Goal: Use online tool/utility: Utilize a website feature to perform a specific function

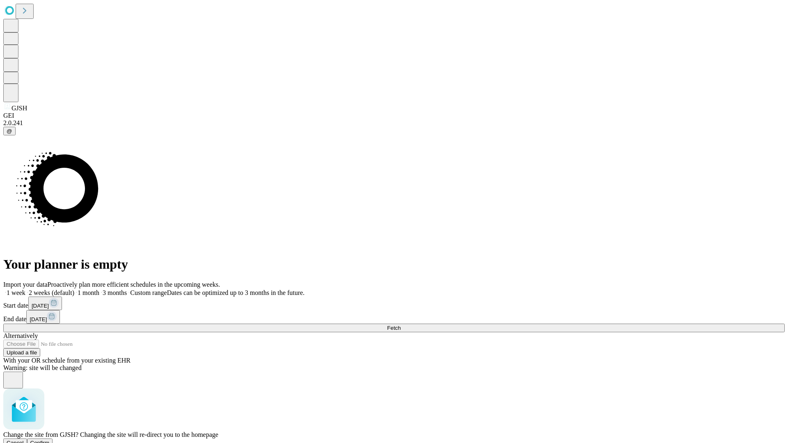
click at [50, 440] on span "Confirm" at bounding box center [39, 443] width 19 height 6
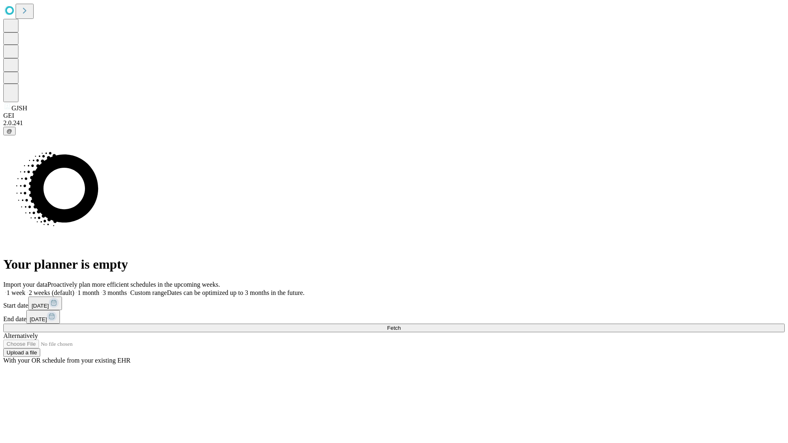
click at [99, 289] on label "1 month" at bounding box center [86, 292] width 25 height 7
click at [401, 325] on span "Fetch" at bounding box center [394, 328] width 14 height 6
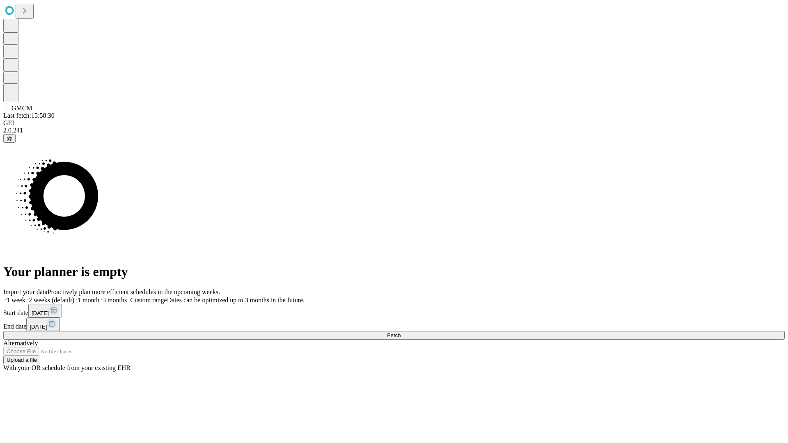
click at [99, 297] on label "1 month" at bounding box center [86, 300] width 25 height 7
click at [401, 333] on span "Fetch" at bounding box center [394, 336] width 14 height 6
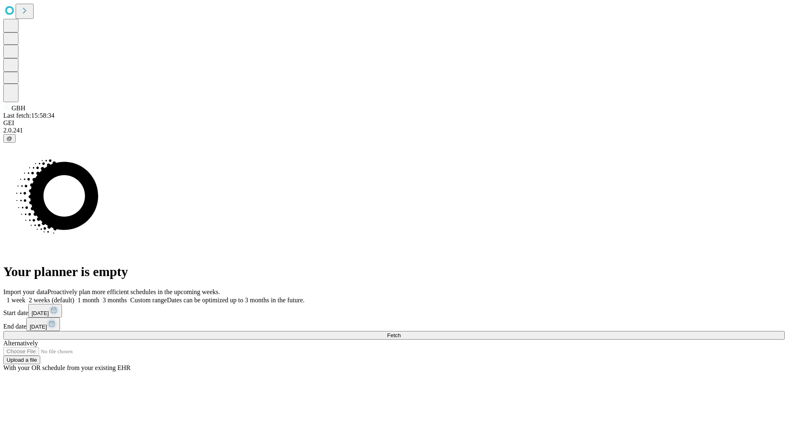
click at [99, 297] on label "1 month" at bounding box center [86, 300] width 25 height 7
click at [401, 333] on span "Fetch" at bounding box center [394, 336] width 14 height 6
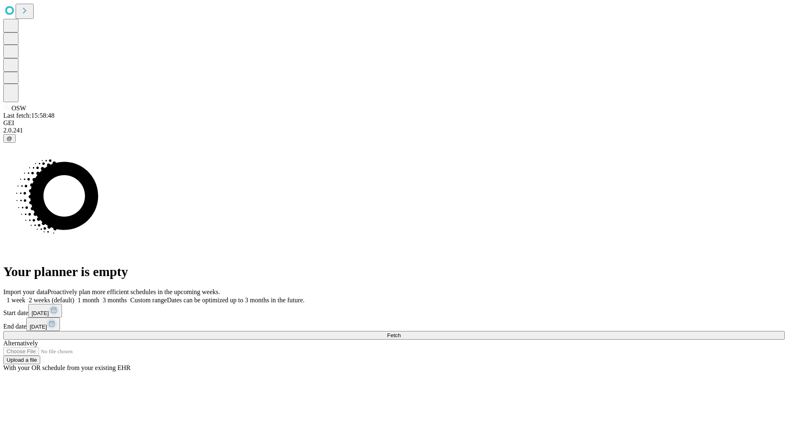
click at [99, 297] on label "1 month" at bounding box center [86, 300] width 25 height 7
click at [401, 333] on span "Fetch" at bounding box center [394, 336] width 14 height 6
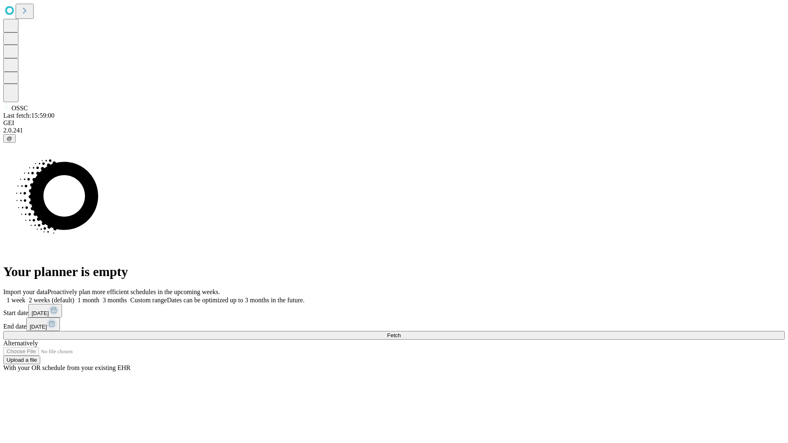
click at [99, 297] on label "1 month" at bounding box center [86, 300] width 25 height 7
click at [401, 333] on span "Fetch" at bounding box center [394, 336] width 14 height 6
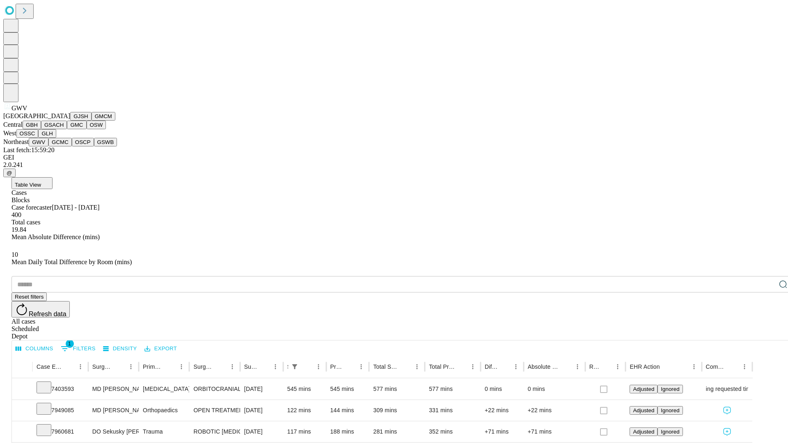
click at [64, 147] on button "GCMC" at bounding box center [59, 142] width 23 height 9
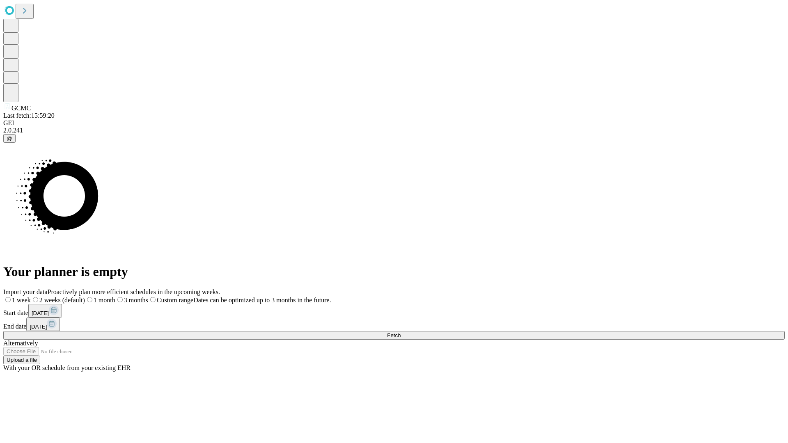
click at [401, 333] on span "Fetch" at bounding box center [394, 336] width 14 height 6
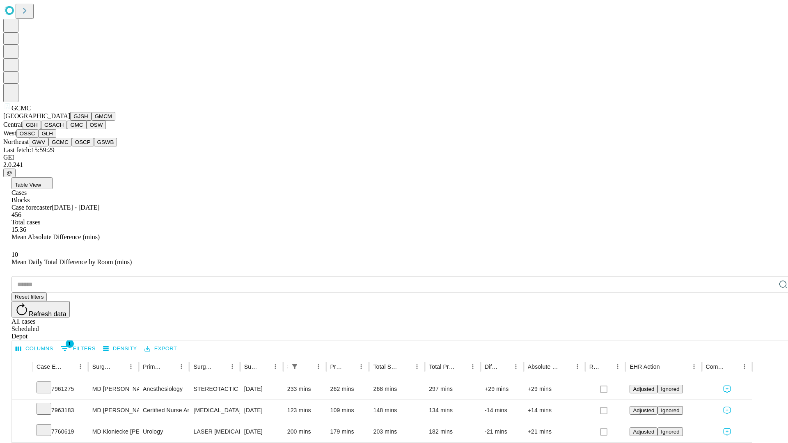
click at [72, 147] on button "OSCP" at bounding box center [83, 142] width 22 height 9
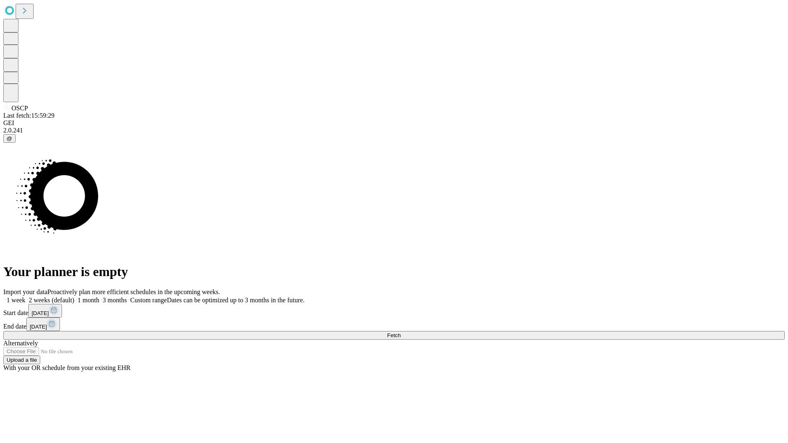
click at [99, 297] on label "1 month" at bounding box center [86, 300] width 25 height 7
click at [401, 333] on span "Fetch" at bounding box center [394, 336] width 14 height 6
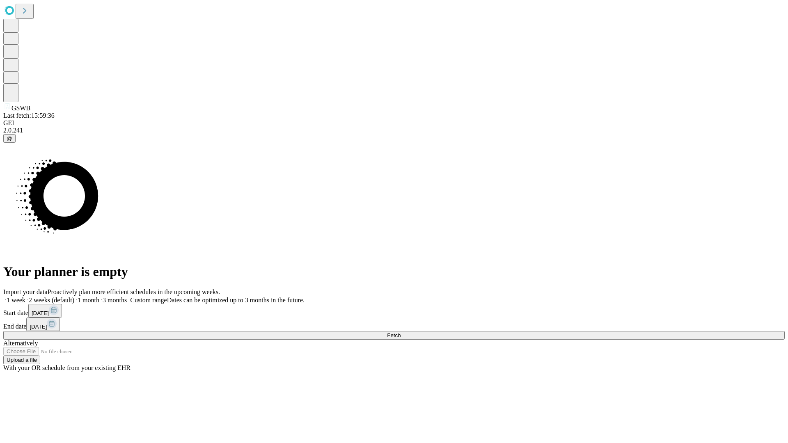
click at [99, 297] on label "1 month" at bounding box center [86, 300] width 25 height 7
click at [401, 333] on span "Fetch" at bounding box center [394, 336] width 14 height 6
